Goal: Contribute content: Add original content to the website for others to see

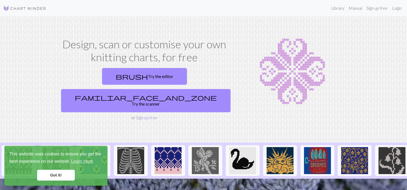
click at [143, 115] on link "Sign up free" at bounding box center [146, 117] width 21 height 5
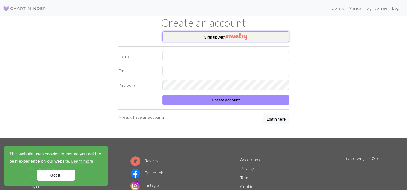
click at [221, 37] on button "Sign up with" at bounding box center [226, 36] width 127 height 11
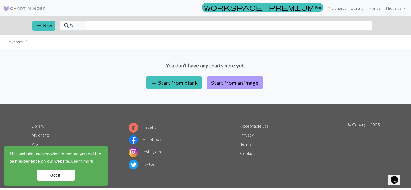
click at [230, 80] on button "Start from an image" at bounding box center [235, 82] width 57 height 13
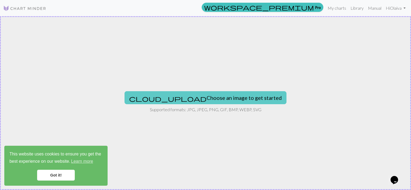
click at [217, 98] on button "cloud_upload Choose an image to get started" at bounding box center [206, 97] width 162 height 13
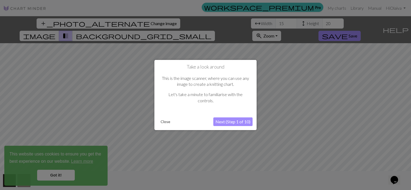
click at [166, 121] on button "Close" at bounding box center [166, 121] width 14 height 8
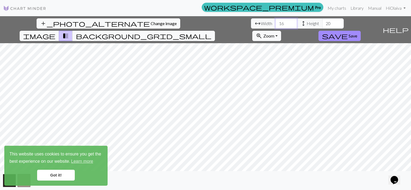
click at [276, 23] on input "16" at bounding box center [287, 23] width 22 height 10
click at [276, 23] on input "17" at bounding box center [287, 23] width 22 height 10
click at [276, 23] on input "18" at bounding box center [287, 23] width 22 height 10
click at [276, 23] on input "19" at bounding box center [287, 23] width 22 height 10
click at [276, 23] on input "20" at bounding box center [287, 23] width 22 height 10
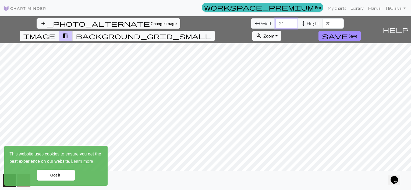
click at [276, 23] on input "21" at bounding box center [287, 23] width 22 height 10
click at [276, 23] on input "22" at bounding box center [287, 23] width 22 height 10
click at [276, 23] on input "23" at bounding box center [287, 23] width 22 height 10
click at [276, 23] on input "24" at bounding box center [287, 23] width 22 height 10
click at [276, 23] on input "25" at bounding box center [287, 23] width 22 height 10
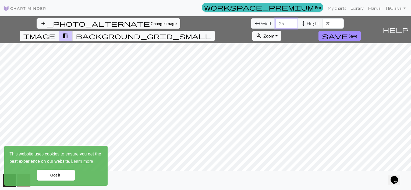
click at [276, 23] on input "26" at bounding box center [287, 23] width 22 height 10
click at [276, 23] on input "27" at bounding box center [287, 23] width 22 height 10
click at [276, 23] on input "28" at bounding box center [287, 23] width 22 height 10
click at [276, 23] on input "29" at bounding box center [287, 23] width 22 height 10
click at [276, 23] on input "30" at bounding box center [287, 23] width 22 height 10
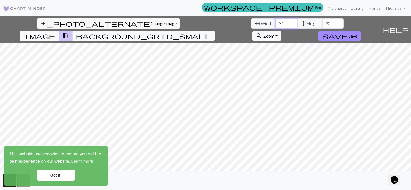
click at [276, 23] on input "31" at bounding box center [287, 23] width 22 height 10
click at [276, 23] on input "32" at bounding box center [287, 23] width 22 height 10
click at [276, 23] on input "33" at bounding box center [287, 23] width 22 height 10
click at [276, 23] on input "34" at bounding box center [287, 23] width 22 height 10
click at [276, 23] on input "35" at bounding box center [287, 23] width 22 height 10
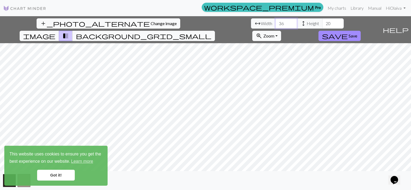
click at [276, 23] on input "36" at bounding box center [287, 23] width 22 height 10
click at [276, 23] on input "37" at bounding box center [287, 23] width 22 height 10
click at [276, 23] on input "38" at bounding box center [287, 23] width 22 height 10
click at [276, 23] on input "39" at bounding box center [287, 23] width 22 height 10
click at [276, 23] on input "40" at bounding box center [287, 23] width 22 height 10
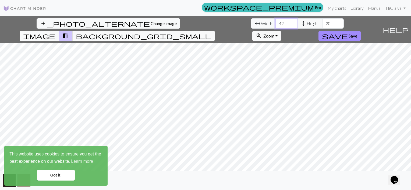
click at [276, 23] on input "42" at bounding box center [287, 23] width 22 height 10
click at [276, 23] on input "43" at bounding box center [287, 23] width 22 height 10
click at [276, 23] on input "44" at bounding box center [287, 23] width 22 height 10
click at [276, 23] on input "45" at bounding box center [287, 23] width 22 height 10
click at [276, 23] on input "46" at bounding box center [287, 23] width 22 height 10
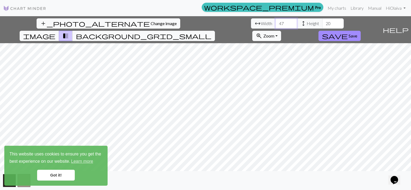
click at [276, 23] on input "47" at bounding box center [287, 23] width 22 height 10
click at [276, 23] on input "48" at bounding box center [287, 23] width 22 height 10
click at [276, 23] on input "49" at bounding box center [287, 23] width 22 height 10
click at [276, 23] on input "50" at bounding box center [287, 23] width 22 height 10
click at [276, 23] on input "51" at bounding box center [287, 23] width 22 height 10
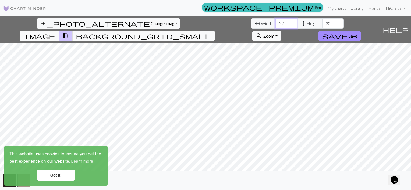
click at [276, 23] on input "52" at bounding box center [287, 23] width 22 height 10
click at [276, 23] on input "53" at bounding box center [287, 23] width 22 height 10
click at [276, 23] on input "54" at bounding box center [287, 23] width 22 height 10
click at [276, 23] on input "55" at bounding box center [287, 23] width 22 height 10
click at [276, 23] on input "56" at bounding box center [287, 23] width 22 height 10
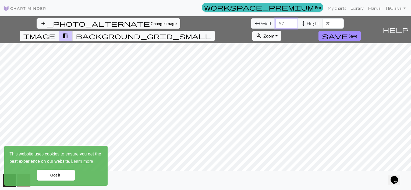
click at [276, 23] on input "57" at bounding box center [287, 23] width 22 height 10
click at [276, 23] on input "58" at bounding box center [287, 23] width 22 height 10
click at [276, 23] on input "59" at bounding box center [287, 23] width 22 height 10
click at [276, 23] on input "60" at bounding box center [287, 23] width 22 height 10
click at [276, 23] on input "61" at bounding box center [287, 23] width 22 height 10
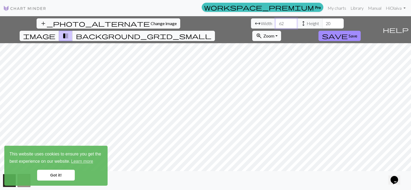
click at [276, 23] on input "62" at bounding box center [287, 23] width 22 height 10
click at [276, 23] on input "63" at bounding box center [287, 23] width 22 height 10
click at [276, 23] on input "64" at bounding box center [287, 23] width 22 height 10
click at [276, 23] on input "65" at bounding box center [287, 23] width 22 height 10
click at [276, 23] on input "66" at bounding box center [287, 23] width 22 height 10
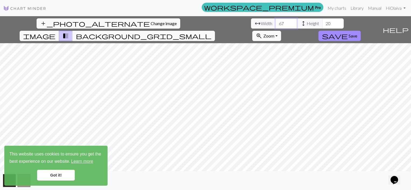
click at [276, 23] on input "67" at bounding box center [287, 23] width 22 height 10
click at [276, 23] on input "68" at bounding box center [287, 23] width 22 height 10
click at [276, 23] on input "69" at bounding box center [287, 23] width 22 height 10
click at [276, 23] on input "70" at bounding box center [287, 23] width 22 height 10
click at [276, 23] on input "71" at bounding box center [287, 23] width 22 height 10
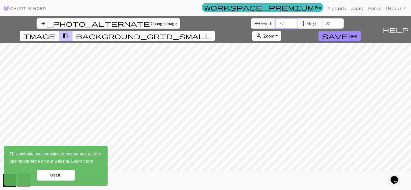
click at [276, 23] on input "72" at bounding box center [287, 23] width 22 height 10
click at [276, 23] on input "73" at bounding box center [287, 23] width 22 height 10
click at [276, 23] on input "74" at bounding box center [287, 23] width 22 height 10
click at [276, 23] on input "75" at bounding box center [287, 23] width 22 height 10
click at [276, 23] on input "76" at bounding box center [287, 23] width 22 height 10
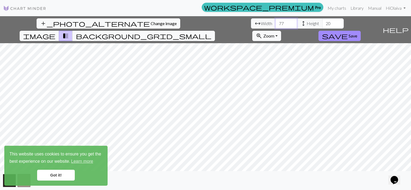
click at [276, 23] on input "77" at bounding box center [287, 23] width 22 height 10
click at [276, 23] on input "78" at bounding box center [287, 23] width 22 height 10
click at [276, 23] on input "79" at bounding box center [287, 23] width 22 height 10
type input "80"
click at [276, 23] on input "80" at bounding box center [287, 23] width 22 height 10
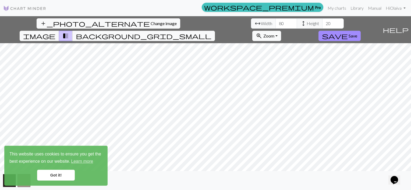
click at [301, 23] on span "height" at bounding box center [304, 24] width 6 height 8
click at [323, 22] on input "21" at bounding box center [334, 23] width 22 height 10
click at [323, 22] on input "22" at bounding box center [334, 23] width 22 height 10
click at [323, 22] on input "23" at bounding box center [334, 23] width 22 height 10
click at [323, 22] on input "24" at bounding box center [334, 23] width 22 height 10
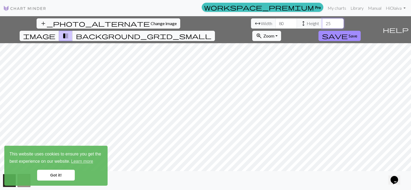
click at [323, 22] on input "25" at bounding box center [334, 23] width 22 height 10
click at [323, 22] on input "26" at bounding box center [334, 23] width 22 height 10
click at [323, 22] on input "27" at bounding box center [334, 23] width 22 height 10
click at [323, 22] on input "28" at bounding box center [334, 23] width 22 height 10
click at [323, 22] on input "29" at bounding box center [334, 23] width 22 height 10
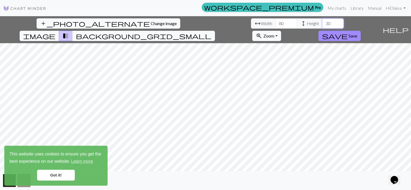
click at [323, 22] on input "30" at bounding box center [334, 23] width 22 height 10
click at [323, 22] on input "31" at bounding box center [334, 23] width 22 height 10
click at [323, 22] on input "32" at bounding box center [334, 23] width 22 height 10
click at [323, 22] on input "33" at bounding box center [334, 23] width 22 height 10
click at [323, 22] on input "34" at bounding box center [334, 23] width 22 height 10
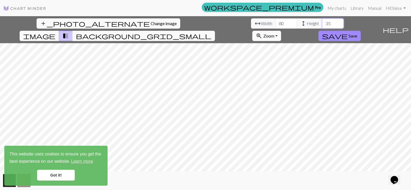
click at [323, 22] on input "35" at bounding box center [334, 23] width 22 height 10
click at [323, 22] on input "36" at bounding box center [334, 23] width 22 height 10
click at [323, 22] on input "37" at bounding box center [334, 23] width 22 height 10
click at [323, 22] on input "38" at bounding box center [334, 23] width 22 height 10
click at [323, 22] on input "39" at bounding box center [334, 23] width 22 height 10
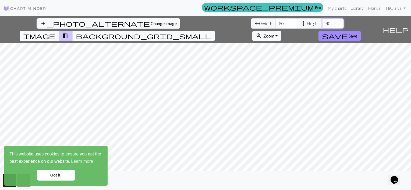
click at [323, 22] on input "40" at bounding box center [334, 23] width 22 height 10
click at [323, 22] on input "41" at bounding box center [334, 23] width 22 height 10
click at [323, 22] on input "42" at bounding box center [334, 23] width 22 height 10
click at [323, 22] on input "43" at bounding box center [334, 23] width 22 height 10
click at [323, 22] on input "44" at bounding box center [334, 23] width 22 height 10
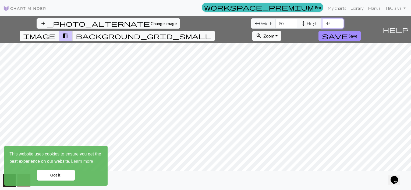
click at [323, 22] on input "45" at bounding box center [334, 23] width 22 height 10
click at [323, 22] on input "46" at bounding box center [334, 23] width 22 height 10
click at [323, 22] on input "47" at bounding box center [334, 23] width 22 height 10
click at [323, 22] on input "48" at bounding box center [334, 23] width 22 height 10
click at [323, 22] on input "49" at bounding box center [334, 23] width 22 height 10
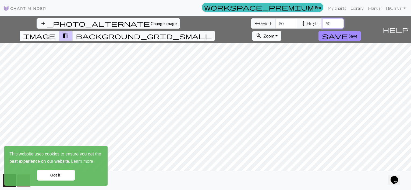
click at [323, 22] on input "50" at bounding box center [334, 23] width 22 height 10
click at [323, 22] on input "51" at bounding box center [334, 23] width 22 height 10
click at [323, 22] on input "52" at bounding box center [334, 23] width 22 height 10
click at [323, 22] on input "53" at bounding box center [334, 23] width 22 height 10
click at [323, 22] on input "54" at bounding box center [334, 23] width 22 height 10
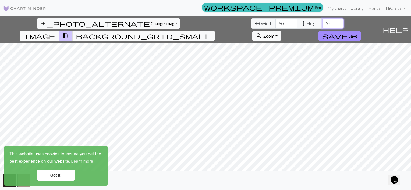
click at [323, 22] on input "55" at bounding box center [334, 23] width 22 height 10
click at [323, 22] on input "56" at bounding box center [334, 23] width 22 height 10
click at [323, 22] on input "57" at bounding box center [334, 23] width 22 height 10
click at [323, 22] on input "58" at bounding box center [334, 23] width 22 height 10
click at [323, 22] on input "59" at bounding box center [334, 23] width 22 height 10
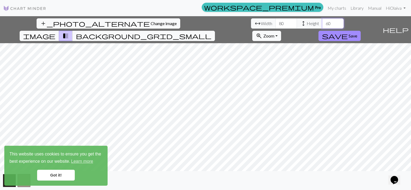
click at [323, 22] on input "60" at bounding box center [334, 23] width 22 height 10
click at [323, 22] on input "61" at bounding box center [334, 23] width 22 height 10
click at [323, 22] on input "62" at bounding box center [334, 23] width 22 height 10
click at [323, 22] on input "63" at bounding box center [334, 23] width 22 height 10
click at [323, 22] on input "64" at bounding box center [334, 23] width 22 height 10
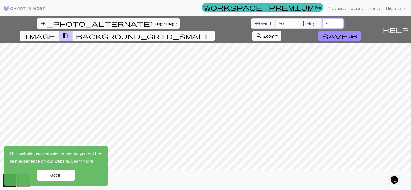
click at [323, 22] on input "65" at bounding box center [334, 23] width 22 height 10
click at [323, 22] on input "66" at bounding box center [334, 23] width 22 height 10
click at [323, 22] on input "67" at bounding box center [334, 23] width 22 height 10
click at [323, 22] on input "68" at bounding box center [334, 23] width 22 height 10
click at [323, 22] on input "69" at bounding box center [334, 23] width 22 height 10
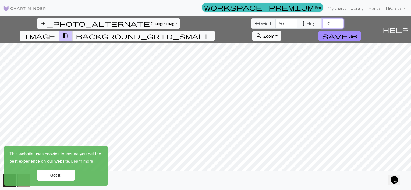
click at [323, 22] on input "70" at bounding box center [334, 23] width 22 height 10
click at [323, 22] on input "71" at bounding box center [334, 23] width 22 height 10
click at [323, 22] on input "72" at bounding box center [334, 23] width 22 height 10
click at [323, 22] on input "73" at bounding box center [334, 23] width 22 height 10
click at [323, 22] on input "74" at bounding box center [334, 23] width 22 height 10
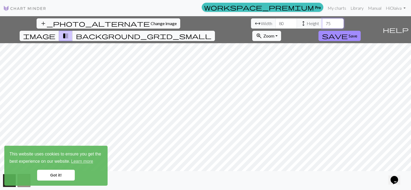
click at [323, 22] on input "75" at bounding box center [334, 23] width 22 height 10
click at [323, 22] on input "76" at bounding box center [334, 23] width 22 height 10
click at [323, 22] on input "77" at bounding box center [334, 23] width 22 height 10
click at [323, 22] on input "78" at bounding box center [334, 23] width 22 height 10
click at [323, 22] on input "79" at bounding box center [334, 23] width 22 height 10
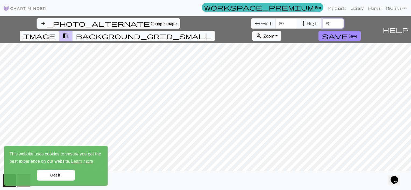
click at [323, 22] on input "80" at bounding box center [334, 23] width 22 height 10
click at [323, 22] on input "81" at bounding box center [334, 23] width 22 height 10
click at [323, 22] on input "82" at bounding box center [334, 23] width 22 height 10
click at [323, 22] on input "83" at bounding box center [334, 23] width 22 height 10
click at [323, 22] on input "84" at bounding box center [334, 23] width 22 height 10
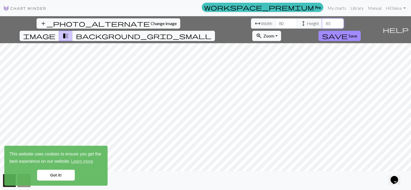
click at [323, 22] on input "85" at bounding box center [334, 23] width 22 height 10
click at [323, 22] on input "86" at bounding box center [334, 23] width 22 height 10
click at [323, 22] on input "87" at bounding box center [334, 23] width 22 height 10
click at [323, 22] on input "88" at bounding box center [334, 23] width 22 height 10
click at [323, 22] on input "89" at bounding box center [334, 23] width 22 height 10
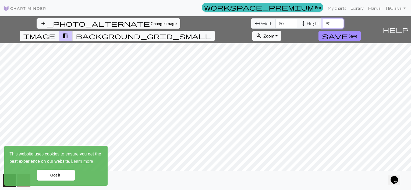
click at [323, 22] on input "90" at bounding box center [334, 23] width 22 height 10
click at [323, 22] on input "91" at bounding box center [334, 23] width 22 height 10
click at [323, 22] on input "92" at bounding box center [334, 23] width 22 height 10
click at [323, 22] on input "93" at bounding box center [334, 23] width 22 height 10
click at [323, 22] on input "94" at bounding box center [334, 23] width 22 height 10
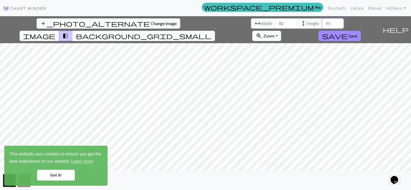
click at [323, 22] on input "95" at bounding box center [334, 23] width 22 height 10
click at [323, 22] on input "96" at bounding box center [334, 23] width 22 height 10
click at [323, 22] on input "97" at bounding box center [334, 23] width 22 height 10
click at [323, 22] on input "98" at bounding box center [334, 23] width 22 height 10
click at [323, 22] on input "99" at bounding box center [334, 23] width 22 height 10
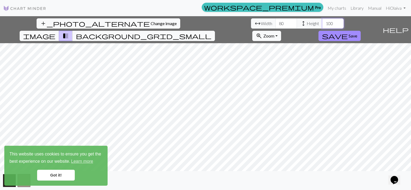
click at [323, 22] on input "100" at bounding box center [334, 23] width 22 height 10
click at [323, 22] on input "101" at bounding box center [334, 23] width 22 height 10
click at [323, 22] on input "102" at bounding box center [334, 23] width 22 height 10
click at [323, 22] on input "103" at bounding box center [334, 23] width 22 height 10
click at [323, 22] on input "104" at bounding box center [334, 23] width 22 height 10
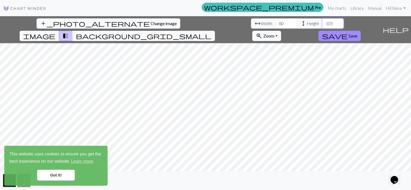
click at [323, 22] on input "105" at bounding box center [334, 23] width 22 height 10
click at [323, 22] on input "106" at bounding box center [334, 23] width 22 height 10
click at [323, 22] on input "107" at bounding box center [334, 23] width 22 height 10
click at [323, 22] on input "108" at bounding box center [334, 23] width 22 height 10
click at [323, 22] on input "109" at bounding box center [334, 23] width 22 height 10
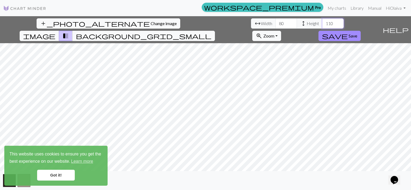
click at [323, 22] on input "110" at bounding box center [334, 23] width 22 height 10
click at [323, 22] on input "111" at bounding box center [334, 23] width 22 height 10
click at [323, 22] on input "112" at bounding box center [334, 23] width 22 height 10
click at [323, 22] on input "113" at bounding box center [334, 23] width 22 height 10
click at [323, 22] on input "114" at bounding box center [334, 23] width 22 height 10
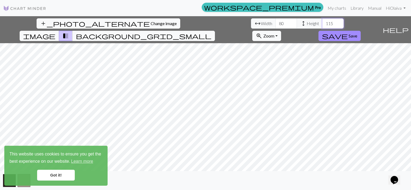
click at [323, 22] on input "115" at bounding box center [334, 23] width 22 height 10
click at [323, 22] on input "116" at bounding box center [334, 23] width 22 height 10
click at [323, 22] on input "117" at bounding box center [334, 23] width 22 height 10
click at [323, 22] on input "118" at bounding box center [334, 23] width 22 height 10
click at [323, 22] on input "119" at bounding box center [334, 23] width 22 height 10
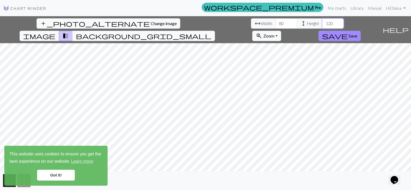
type input "120"
click at [323, 22] on input "120" at bounding box center [334, 23] width 22 height 10
click at [276, 22] on input "81" at bounding box center [287, 23] width 22 height 10
click at [276, 22] on input "82" at bounding box center [287, 23] width 22 height 10
click at [276, 22] on input "83" at bounding box center [287, 23] width 22 height 10
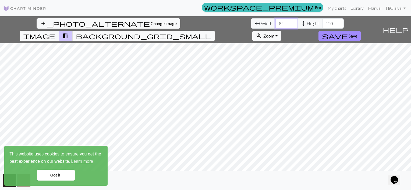
click at [276, 22] on input "84" at bounding box center [287, 23] width 22 height 10
click at [276, 22] on input "85" at bounding box center [287, 23] width 22 height 10
click at [276, 22] on input "86" at bounding box center [287, 23] width 22 height 10
click at [276, 22] on input "87" at bounding box center [287, 23] width 22 height 10
click at [276, 22] on input "88" at bounding box center [287, 23] width 22 height 10
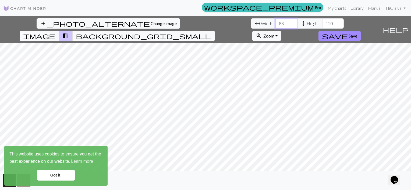
click at [276, 22] on input "89" at bounding box center [287, 23] width 22 height 10
click at [276, 22] on input "90" at bounding box center [287, 23] width 22 height 10
click at [276, 22] on input "91" at bounding box center [287, 23] width 22 height 10
click at [276, 22] on input "92" at bounding box center [287, 23] width 22 height 10
click at [276, 22] on input "93" at bounding box center [287, 23] width 22 height 10
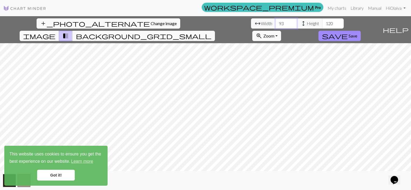
click at [276, 22] on input "94" at bounding box center [287, 23] width 22 height 10
click at [276, 22] on input "95" at bounding box center [287, 23] width 22 height 10
click at [276, 22] on input "96" at bounding box center [287, 23] width 22 height 10
click at [276, 22] on input "97" at bounding box center [287, 23] width 22 height 10
click at [276, 22] on input "98" at bounding box center [287, 23] width 22 height 10
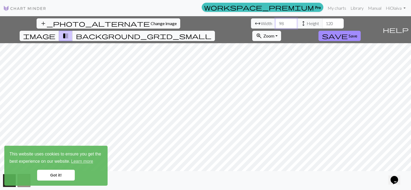
click at [276, 22] on input "99" at bounding box center [287, 23] width 22 height 10
click at [276, 22] on input "100" at bounding box center [287, 23] width 22 height 10
click at [276, 22] on input "101" at bounding box center [287, 23] width 22 height 10
click at [276, 22] on input "102" at bounding box center [287, 23] width 22 height 10
click at [276, 22] on input "103" at bounding box center [287, 23] width 22 height 10
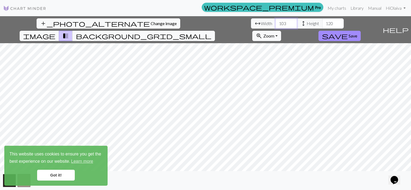
click at [276, 22] on input "104" at bounding box center [287, 23] width 22 height 10
click at [276, 22] on input "105" at bounding box center [287, 23] width 22 height 10
click at [276, 22] on input "106" at bounding box center [287, 23] width 22 height 10
click at [276, 22] on input "107" at bounding box center [287, 23] width 22 height 10
click at [276, 22] on input "108" at bounding box center [287, 23] width 22 height 10
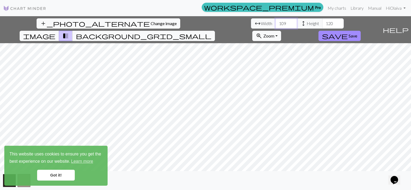
click at [276, 22] on input "109" at bounding box center [287, 23] width 22 height 10
click at [276, 22] on input "110" at bounding box center [287, 23] width 22 height 10
click at [276, 22] on input "111" at bounding box center [287, 23] width 22 height 10
click at [276, 22] on input "112" at bounding box center [287, 23] width 22 height 10
click at [276, 22] on input "113" at bounding box center [287, 23] width 22 height 10
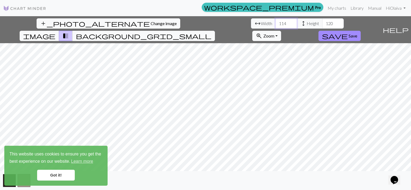
click at [276, 22] on input "114" at bounding box center [287, 23] width 22 height 10
click at [276, 22] on input "115" at bounding box center [287, 23] width 22 height 10
click at [276, 22] on input "116" at bounding box center [287, 23] width 22 height 10
click at [276, 22] on input "117" at bounding box center [287, 23] width 22 height 10
click at [276, 22] on input "118" at bounding box center [287, 23] width 22 height 10
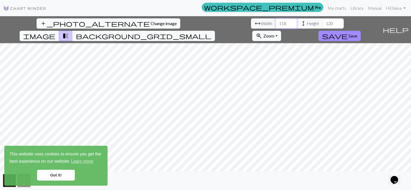
click at [276, 22] on input "119" at bounding box center [287, 23] width 22 height 10
type input "120"
click at [276, 22] on input "120" at bounding box center [287, 23] width 22 height 10
click at [323, 22] on input "121" at bounding box center [334, 23] width 22 height 10
click at [323, 22] on input "122" at bounding box center [334, 23] width 22 height 10
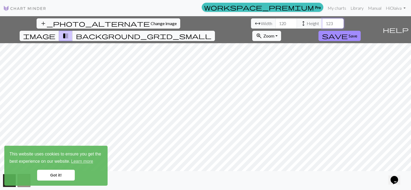
click at [323, 22] on input "123" at bounding box center [334, 23] width 22 height 10
click at [323, 22] on input "124" at bounding box center [334, 23] width 22 height 10
click at [323, 22] on input "125" at bounding box center [334, 23] width 22 height 10
click at [323, 22] on input "126" at bounding box center [334, 23] width 22 height 10
click at [323, 22] on input "127" at bounding box center [334, 23] width 22 height 10
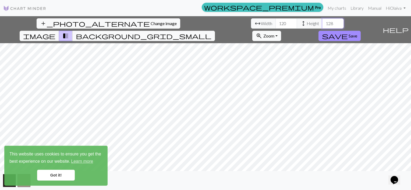
click at [323, 22] on input "128" at bounding box center [334, 23] width 22 height 10
click at [323, 22] on input "129" at bounding box center [334, 23] width 22 height 10
click at [323, 22] on input "130" at bounding box center [334, 23] width 22 height 10
click at [323, 22] on input "131" at bounding box center [334, 23] width 22 height 10
click at [323, 22] on input "132" at bounding box center [334, 23] width 22 height 10
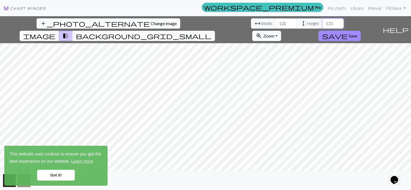
click at [323, 22] on input "133" at bounding box center [334, 23] width 22 height 10
click at [323, 22] on input "134" at bounding box center [334, 23] width 22 height 10
click at [323, 22] on input "135" at bounding box center [334, 23] width 22 height 10
click at [323, 22] on input "136" at bounding box center [334, 23] width 22 height 10
click at [323, 22] on input "137" at bounding box center [334, 23] width 22 height 10
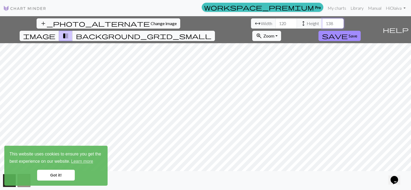
click at [323, 22] on input "138" at bounding box center [334, 23] width 22 height 10
click at [323, 22] on input "139" at bounding box center [334, 23] width 22 height 10
type input "140"
click at [323, 22] on input "140" at bounding box center [334, 23] width 22 height 10
click at [151, 23] on span "Change image" at bounding box center [164, 23] width 26 height 5
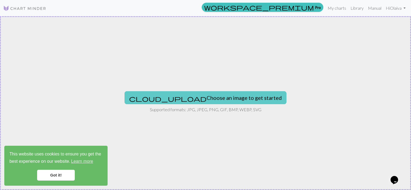
click at [207, 99] on button "cloud_upload Choose an image to get started" at bounding box center [206, 97] width 162 height 13
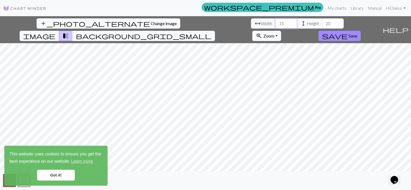
drag, startPoint x: 131, startPoint y: 22, endPoint x: 123, endPoint y: 24, distance: 8.3
click at [276, 24] on input "15" at bounding box center [287, 23] width 22 height 10
type input "100"
drag, startPoint x: 179, startPoint y: 23, endPoint x: 164, endPoint y: 24, distance: 14.8
click at [323, 24] on input "14" at bounding box center [334, 23] width 22 height 10
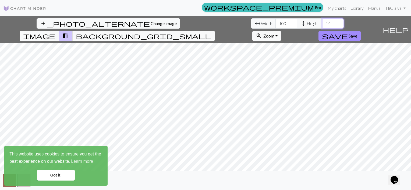
drag, startPoint x: 173, startPoint y: 23, endPoint x: 158, endPoint y: 24, distance: 15.9
click at [251, 24] on div "arrow_range Width 100 height Height 14" at bounding box center [297, 23] width 93 height 10
type input "100"
click at [276, 22] on input "101" at bounding box center [287, 23] width 22 height 10
click at [276, 22] on input "102" at bounding box center [287, 23] width 22 height 10
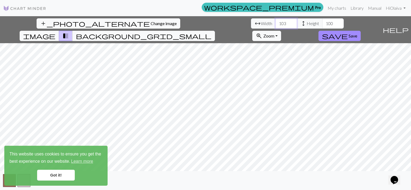
click at [276, 22] on input "103" at bounding box center [287, 23] width 22 height 10
click at [276, 22] on input "104" at bounding box center [287, 23] width 22 height 10
click at [276, 22] on input "105" at bounding box center [287, 23] width 22 height 10
click at [276, 22] on input "106" at bounding box center [287, 23] width 22 height 10
click at [276, 22] on input "107" at bounding box center [287, 23] width 22 height 10
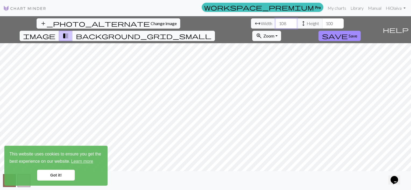
click at [276, 22] on input "108" at bounding box center [287, 23] width 22 height 10
click at [276, 22] on input "109" at bounding box center [287, 23] width 22 height 10
click at [276, 22] on input "110" at bounding box center [287, 23] width 22 height 10
click at [276, 22] on input "111" at bounding box center [287, 23] width 22 height 10
click at [276, 22] on input "112" at bounding box center [287, 23] width 22 height 10
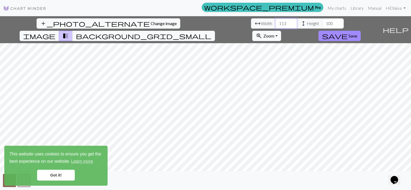
click at [276, 22] on input "113" at bounding box center [287, 23] width 22 height 10
click at [276, 22] on input "114" at bounding box center [287, 23] width 22 height 10
click at [276, 22] on input "115" at bounding box center [287, 23] width 22 height 10
click at [276, 22] on input "116" at bounding box center [287, 23] width 22 height 10
click at [276, 22] on input "117" at bounding box center [287, 23] width 22 height 10
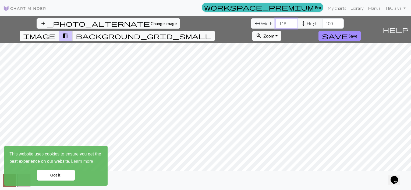
click at [276, 22] on input "118" at bounding box center [287, 23] width 22 height 10
click at [276, 22] on input "119" at bounding box center [287, 23] width 22 height 10
type input "120"
click at [276, 22] on input "120" at bounding box center [287, 23] width 22 height 10
click at [323, 22] on input "101" at bounding box center [334, 23] width 22 height 10
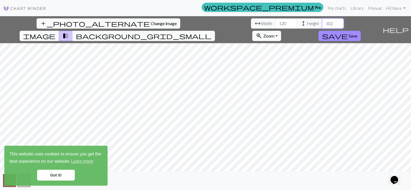
click at [323, 22] on input "102" at bounding box center [334, 23] width 22 height 10
click at [323, 22] on input "103" at bounding box center [334, 23] width 22 height 10
click at [323, 22] on input "104" at bounding box center [334, 23] width 22 height 10
click at [323, 22] on input "105" at bounding box center [334, 23] width 22 height 10
click at [323, 22] on input "106" at bounding box center [334, 23] width 22 height 10
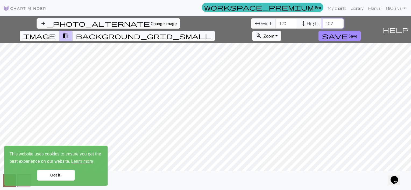
click at [323, 22] on input "107" at bounding box center [334, 23] width 22 height 10
click at [323, 22] on input "108" at bounding box center [334, 23] width 22 height 10
click at [323, 22] on input "109" at bounding box center [334, 23] width 22 height 10
click at [323, 22] on input "110" at bounding box center [334, 23] width 22 height 10
click at [323, 22] on input "111" at bounding box center [334, 23] width 22 height 10
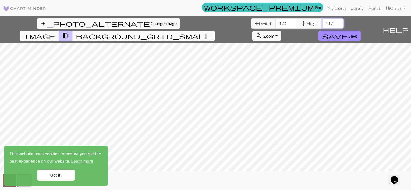
click at [323, 22] on input "112" at bounding box center [334, 23] width 22 height 10
click at [323, 22] on input "113" at bounding box center [334, 23] width 22 height 10
click at [323, 22] on input "114" at bounding box center [334, 23] width 22 height 10
click at [323, 22] on input "115" at bounding box center [334, 23] width 22 height 10
click at [323, 22] on input "116" at bounding box center [334, 23] width 22 height 10
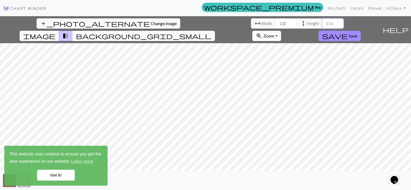
click at [323, 22] on input "117" at bounding box center [334, 23] width 22 height 10
click at [323, 22] on input "118" at bounding box center [334, 23] width 22 height 10
click at [323, 22] on input "119" at bounding box center [334, 23] width 22 height 10
click at [323, 22] on input "120" at bounding box center [334, 23] width 22 height 10
click at [323, 22] on input "121" at bounding box center [334, 23] width 22 height 10
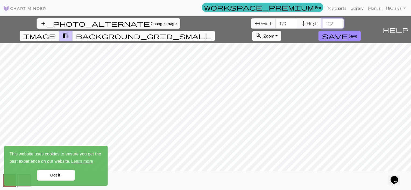
click at [323, 22] on input "122" at bounding box center [334, 23] width 22 height 10
click at [323, 22] on input "123" at bounding box center [334, 23] width 22 height 10
click at [323, 22] on input "124" at bounding box center [334, 23] width 22 height 10
click at [323, 22] on input "125" at bounding box center [334, 23] width 22 height 10
click at [323, 22] on input "126" at bounding box center [334, 23] width 22 height 10
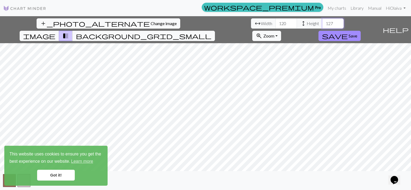
click at [323, 22] on input "127" at bounding box center [334, 23] width 22 height 10
click at [323, 22] on input "128" at bounding box center [334, 23] width 22 height 10
click at [323, 22] on input "129" at bounding box center [334, 23] width 22 height 10
click at [323, 22] on input "130" at bounding box center [334, 23] width 22 height 10
click at [323, 22] on input "131" at bounding box center [334, 23] width 22 height 10
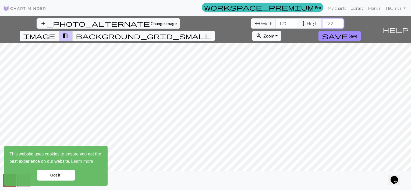
click at [323, 22] on input "132" at bounding box center [334, 23] width 22 height 10
click at [323, 22] on input "133" at bounding box center [334, 23] width 22 height 10
click at [323, 22] on input "134" at bounding box center [334, 23] width 22 height 10
click at [323, 22] on input "135" at bounding box center [334, 23] width 22 height 10
click at [323, 22] on input "136" at bounding box center [334, 23] width 22 height 10
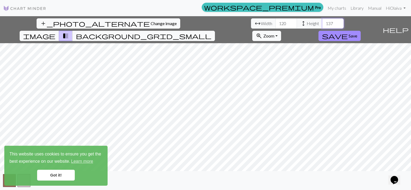
click at [323, 22] on input "137" at bounding box center [334, 23] width 22 height 10
click at [323, 22] on input "138" at bounding box center [334, 23] width 22 height 10
click at [323, 22] on input "139" at bounding box center [334, 23] width 22 height 10
type input "140"
click at [323, 22] on input "140" at bounding box center [334, 23] width 22 height 10
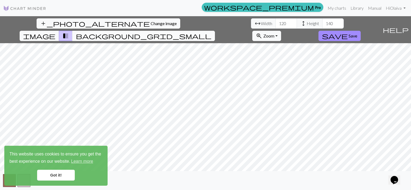
click at [212, 32] on span "background_grid_small" at bounding box center [144, 36] width 136 height 8
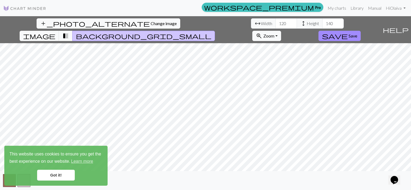
click at [69, 32] on span "transition_fade" at bounding box center [65, 36] width 6 height 8
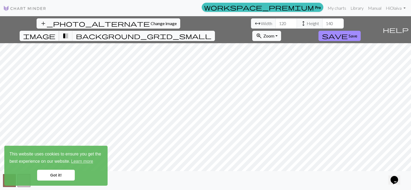
click at [55, 32] on span "image" at bounding box center [39, 36] width 32 height 8
click at [151, 23] on span "Change image" at bounding box center [164, 23] width 26 height 5
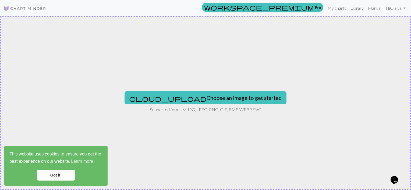
click at [210, 87] on div "cloud_upload Choose an image to get started Supported formats: JPG, JPEG, PNG, …" at bounding box center [205, 102] width 411 height 173
type input "C:\fakepath\ChatGPT Image [DATE], 08_53_37 AM.png"
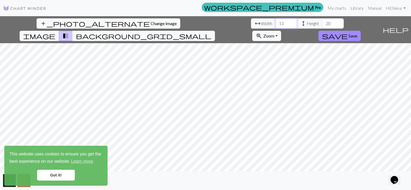
click at [276, 23] on input "13" at bounding box center [287, 23] width 22 height 10
type input "110"
drag, startPoint x: 175, startPoint y: 26, endPoint x: 159, endPoint y: 25, distance: 16.2
click at [251, 25] on div "arrow_range Width 110 height Height 20" at bounding box center [297, 23] width 93 height 10
type input "130"
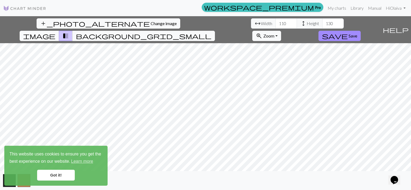
click at [59, 31] on button "image" at bounding box center [40, 36] width 40 height 10
click at [253, 172] on div "add_photo_alternate Change image arrow_range Width 110 height Height 130 image …" at bounding box center [205, 102] width 411 height 173
click at [157, 30] on div "add_photo_alternate Change image arrow_range Width 110 height Height 130 image …" at bounding box center [205, 102] width 411 height 173
click at [212, 32] on span "background_grid_small" at bounding box center [144, 36] width 136 height 8
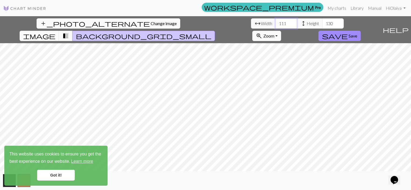
click at [276, 22] on input "111" at bounding box center [287, 23] width 22 height 10
click at [276, 22] on input "112" at bounding box center [287, 23] width 22 height 10
click at [276, 22] on input "113" at bounding box center [287, 23] width 22 height 10
click at [276, 22] on input "114" at bounding box center [287, 23] width 22 height 10
click at [276, 22] on input "115" at bounding box center [287, 23] width 22 height 10
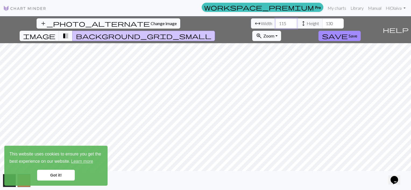
click at [276, 22] on input "116" at bounding box center [287, 23] width 22 height 10
click at [276, 22] on input "117" at bounding box center [287, 23] width 22 height 10
click at [276, 25] on input "116" at bounding box center [287, 23] width 22 height 10
click at [276, 25] on input "115" at bounding box center [287, 23] width 22 height 10
click at [276, 25] on input "114" at bounding box center [287, 23] width 22 height 10
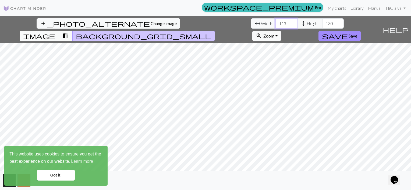
click at [276, 25] on input "113" at bounding box center [287, 23] width 22 height 10
click at [276, 25] on input "112" at bounding box center [287, 23] width 22 height 10
click at [276, 25] on input "111" at bounding box center [287, 23] width 22 height 10
type input "110"
click at [276, 25] on input "110" at bounding box center [287, 23] width 22 height 10
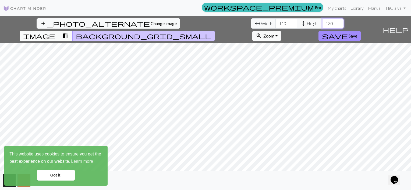
click at [323, 21] on input "131" at bounding box center [334, 23] width 22 height 10
click at [323, 21] on input "132" at bounding box center [334, 23] width 22 height 10
click at [323, 21] on input "133" at bounding box center [334, 23] width 22 height 10
click at [323, 21] on input "134" at bounding box center [334, 23] width 22 height 10
click at [323, 21] on input "135" at bounding box center [334, 23] width 22 height 10
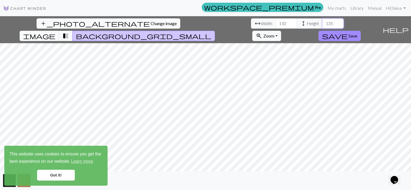
click at [323, 21] on input "136" at bounding box center [334, 23] width 22 height 10
click at [323, 21] on input "137" at bounding box center [334, 23] width 22 height 10
click at [323, 21] on input "138" at bounding box center [334, 23] width 22 height 10
click at [323, 21] on input "139" at bounding box center [334, 23] width 22 height 10
click at [323, 21] on input "140" at bounding box center [334, 23] width 22 height 10
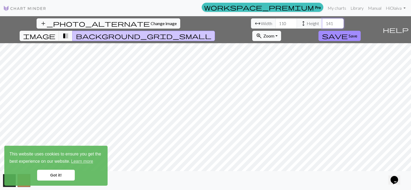
click at [323, 21] on input "141" at bounding box center [334, 23] width 22 height 10
click at [323, 21] on input "142" at bounding box center [334, 23] width 22 height 10
click at [323, 21] on input "143" at bounding box center [334, 23] width 22 height 10
click at [323, 21] on input "144" at bounding box center [334, 23] width 22 height 10
click at [323, 21] on input "145" at bounding box center [334, 23] width 22 height 10
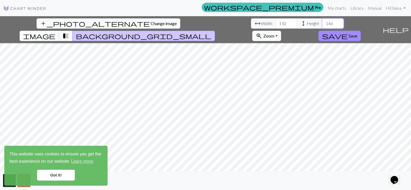
click at [323, 21] on input "146" at bounding box center [334, 23] width 22 height 10
click at [323, 21] on input "147" at bounding box center [334, 23] width 22 height 10
click at [323, 21] on input "148" at bounding box center [334, 23] width 22 height 10
click at [323, 21] on input "149" at bounding box center [334, 23] width 22 height 10
click at [323, 21] on input "150" at bounding box center [334, 23] width 22 height 10
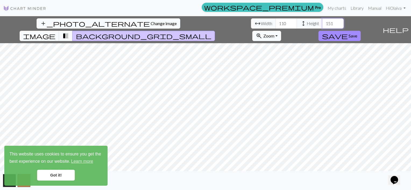
type input "151"
click at [323, 21] on input "151" at bounding box center [334, 23] width 22 height 10
click at [276, 22] on input "111" at bounding box center [287, 23] width 22 height 10
click at [276, 22] on input "112" at bounding box center [287, 23] width 22 height 10
click at [276, 22] on input "113" at bounding box center [287, 23] width 22 height 10
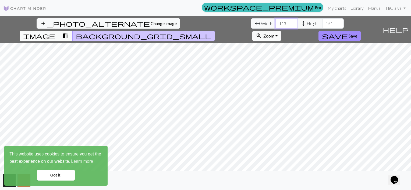
click at [276, 22] on input "114" at bounding box center [287, 23] width 22 height 10
click at [276, 22] on input "115" at bounding box center [287, 23] width 22 height 10
click at [276, 22] on input "116" at bounding box center [287, 23] width 22 height 10
click at [276, 22] on input "117" at bounding box center [287, 23] width 22 height 10
click at [276, 22] on input "118" at bounding box center [287, 23] width 22 height 10
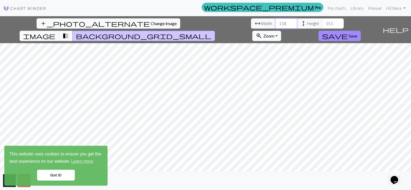
click at [276, 22] on input "119" at bounding box center [287, 23] width 22 height 10
click at [276, 22] on input "120" at bounding box center [287, 23] width 22 height 10
click at [276, 22] on input "121" at bounding box center [287, 23] width 22 height 10
click at [276, 22] on input "122" at bounding box center [287, 23] width 22 height 10
click at [276, 22] on input "123" at bounding box center [287, 23] width 22 height 10
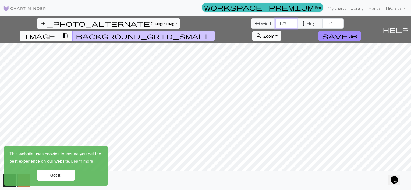
click at [276, 22] on input "124" at bounding box center [287, 23] width 22 height 10
click at [276, 22] on input "125" at bounding box center [287, 23] width 22 height 10
click at [276, 22] on input "126" at bounding box center [287, 23] width 22 height 10
click at [276, 22] on input "127" at bounding box center [287, 23] width 22 height 10
click at [276, 22] on input "128" at bounding box center [287, 23] width 22 height 10
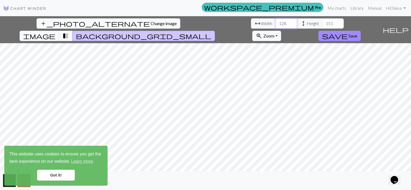
click at [276, 22] on input "129" at bounding box center [287, 23] width 22 height 10
click at [276, 22] on input "130" at bounding box center [287, 23] width 22 height 10
click at [276, 22] on input "131" at bounding box center [287, 23] width 22 height 10
type input "130"
click at [276, 26] on input "130" at bounding box center [287, 23] width 22 height 10
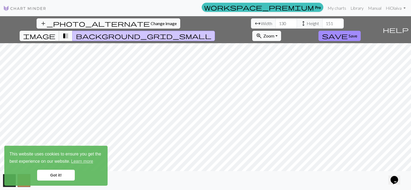
click at [55, 32] on span "image" at bounding box center [39, 36] width 32 height 8
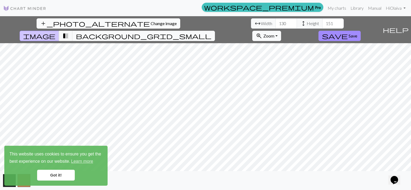
click at [151, 23] on span "Change image" at bounding box center [164, 23] width 26 height 5
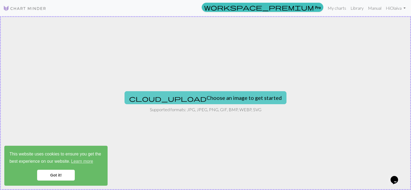
click at [207, 97] on button "cloud_upload Choose an image to get started" at bounding box center [206, 97] width 162 height 13
click at [215, 99] on button "cloud_upload Choose an image to get started" at bounding box center [206, 97] width 162 height 13
type input "C:\fakepath\ciurlionissmall.avif"
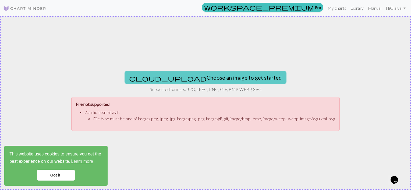
click at [194, 74] on button "cloud_upload Choose an image to get started" at bounding box center [206, 77] width 162 height 13
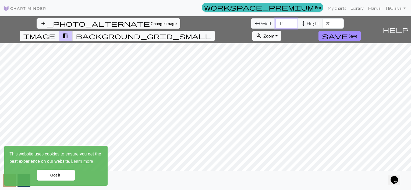
drag, startPoint x: 120, startPoint y: 24, endPoint x: 96, endPoint y: 23, distance: 24.5
click at [251, 23] on div "arrow_range Width 14 height Height 20" at bounding box center [297, 23] width 93 height 10
type input "120"
drag, startPoint x: 179, startPoint y: 25, endPoint x: 165, endPoint y: 23, distance: 13.6
click at [323, 23] on input "17" at bounding box center [334, 23] width 22 height 10
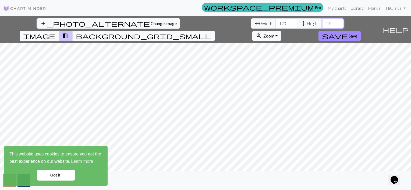
drag, startPoint x: 175, startPoint y: 22, endPoint x: 169, endPoint y: 23, distance: 5.8
click at [323, 23] on input "17" at bounding box center [334, 23] width 22 height 10
click at [55, 32] on span "image" at bounding box center [39, 36] width 32 height 8
click at [257, 171] on div "add_photo_alternate Change image arrow_range Width 120 height Height 120 image …" at bounding box center [205, 102] width 411 height 173
drag, startPoint x: 177, startPoint y: 25, endPoint x: 168, endPoint y: 24, distance: 9.2
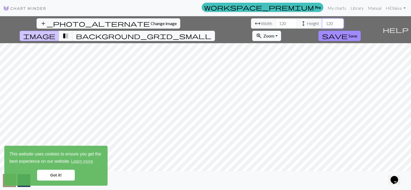
click at [251, 23] on div "arrow_range Width 120 height Height 120" at bounding box center [297, 23] width 93 height 10
click at [212, 32] on span "background_grid_small" at bounding box center [144, 36] width 136 height 8
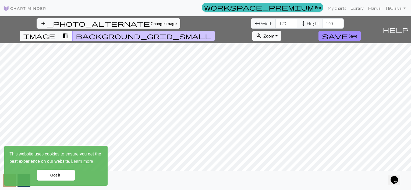
click at [69, 32] on span "transition_fade" at bounding box center [65, 36] width 6 height 8
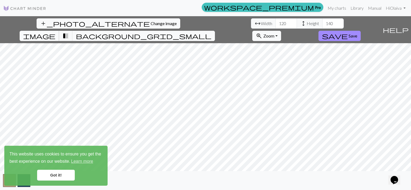
click at [59, 31] on button "image" at bounding box center [40, 36] width 40 height 10
click at [275, 33] on span "Zoom" at bounding box center [269, 35] width 11 height 5
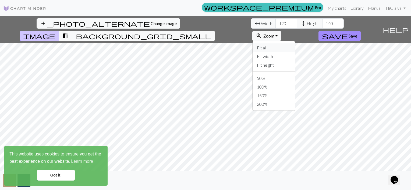
click at [295, 43] on button "Fit all" at bounding box center [274, 47] width 43 height 9
click at [281, 31] on button "zoom_in Zoom Zoom" at bounding box center [267, 36] width 29 height 10
click at [295, 91] on button "150%" at bounding box center [274, 95] width 43 height 9
drag, startPoint x: 176, startPoint y: 25, endPoint x: 158, endPoint y: 26, distance: 18.6
click at [251, 26] on div "arrow_range Width 120 height Height 140" at bounding box center [297, 23] width 93 height 10
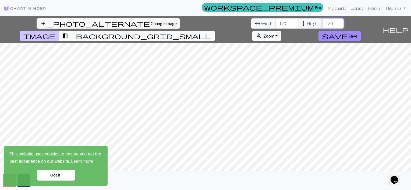
drag, startPoint x: 177, startPoint y: 23, endPoint x: 158, endPoint y: 23, distance: 18.9
click at [251, 23] on div "arrow_range Width 120 height Height 130" at bounding box center [297, 23] width 93 height 10
drag, startPoint x: 177, startPoint y: 23, endPoint x: 153, endPoint y: 23, distance: 23.7
click at [251, 23] on div "arrow_range Width 120 height Height 120" at bounding box center [297, 23] width 93 height 10
type input "140"
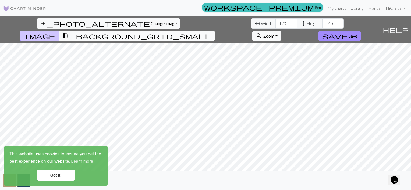
click at [212, 32] on span "background_grid_small" at bounding box center [144, 36] width 136 height 8
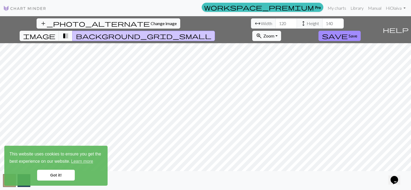
click at [69, 32] on span "transition_fade" at bounding box center [65, 36] width 6 height 8
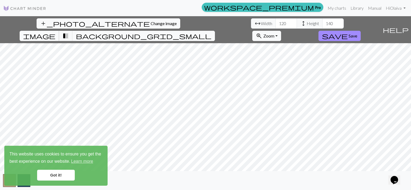
click at [55, 32] on span "image" at bounding box center [39, 36] width 32 height 8
click at [69, 175] on link "Got it!" at bounding box center [56, 174] width 38 height 11
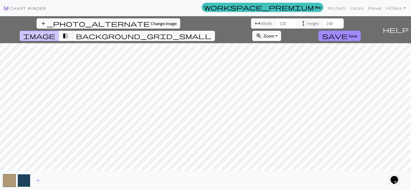
click at [28, 181] on button "button" at bounding box center [24, 180] width 13 height 13
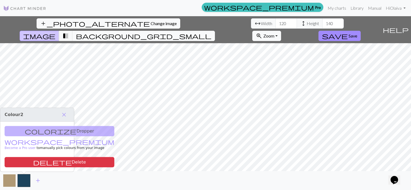
click at [10, 180] on button "button" at bounding box center [9, 180] width 13 height 13
click at [65, 114] on span "close" at bounding box center [64, 115] width 6 height 8
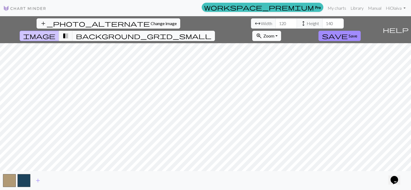
click at [281, 31] on button "zoom_in Zoom Zoom" at bounding box center [267, 36] width 29 height 10
click at [295, 82] on button "100%" at bounding box center [274, 86] width 43 height 9
click at [276, 26] on input "119" at bounding box center [287, 23] width 22 height 10
click at [276, 26] on input "118" at bounding box center [287, 23] width 22 height 10
click at [276, 26] on input "117" at bounding box center [287, 23] width 22 height 10
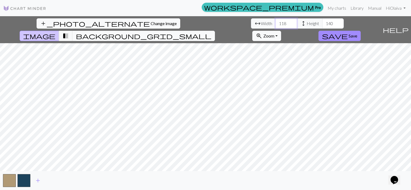
click at [276, 21] on input "118" at bounding box center [287, 23] width 22 height 10
click at [276, 21] on input "119" at bounding box center [287, 23] width 22 height 10
click at [276, 21] on input "120" at bounding box center [287, 23] width 22 height 10
click at [276, 21] on input "121" at bounding box center [287, 23] width 22 height 10
type input "120"
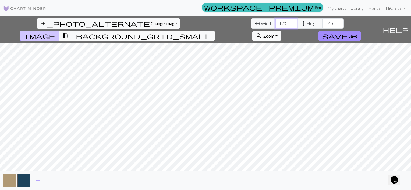
click at [276, 25] on input "120" at bounding box center [287, 23] width 22 height 10
click at [323, 22] on input "141" at bounding box center [334, 23] width 22 height 10
click at [323, 22] on input "142" at bounding box center [334, 23] width 22 height 10
click at [323, 22] on input "143" at bounding box center [334, 23] width 22 height 10
click at [323, 22] on input "144" at bounding box center [334, 23] width 22 height 10
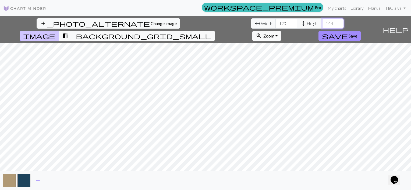
click at [323, 22] on input "145" at bounding box center [334, 23] width 22 height 10
click at [323, 22] on input "146" at bounding box center [334, 23] width 22 height 10
click at [323, 22] on input "147" at bounding box center [334, 23] width 22 height 10
click at [323, 22] on input "148" at bounding box center [334, 23] width 22 height 10
click at [323, 22] on input "149" at bounding box center [334, 23] width 22 height 10
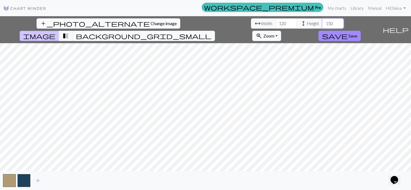
type input "150"
click at [323, 22] on input "150" at bounding box center [334, 23] width 22 height 10
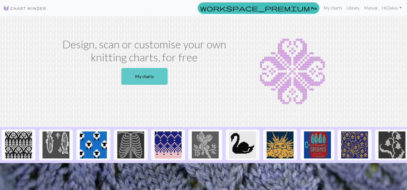
click at [152, 75] on link "My charts" at bounding box center [144, 76] width 46 height 17
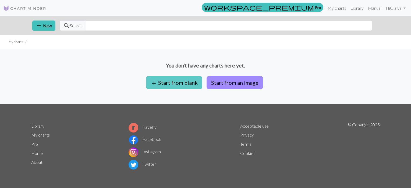
click at [175, 82] on button "add Start from blank" at bounding box center [174, 82] width 56 height 13
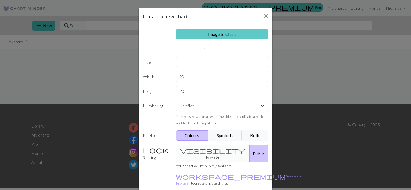
click at [211, 34] on link "Image to Chart" at bounding box center [222, 34] width 93 height 10
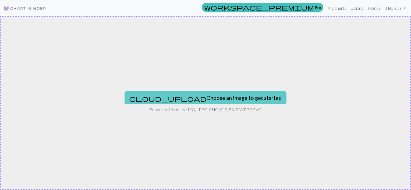
click at [195, 95] on button "cloud_upload Choose an image to get started" at bounding box center [206, 97] width 162 height 13
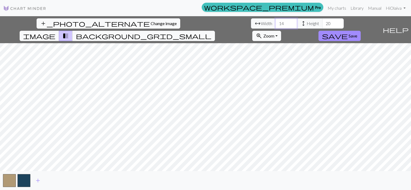
drag, startPoint x: 130, startPoint y: 24, endPoint x: 111, endPoint y: 25, distance: 19.4
click at [251, 25] on div "arrow_range Width 14 height Height 20" at bounding box center [297, 23] width 93 height 10
type input "120"
drag, startPoint x: 173, startPoint y: 23, endPoint x: 163, endPoint y: 23, distance: 10.5
click at [251, 23] on div "arrow_range Width 120 height Height 20" at bounding box center [297, 23] width 93 height 10
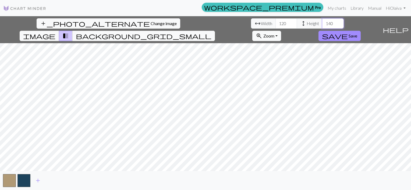
type input "140"
click at [55, 32] on span "image" at bounding box center [39, 36] width 32 height 8
click at [257, 171] on div "add_photo_alternate Change image arrow_range Width 120 height Height 140 image …" at bounding box center [205, 102] width 411 height 173
click at [358, 33] on span "Save" at bounding box center [353, 35] width 9 height 5
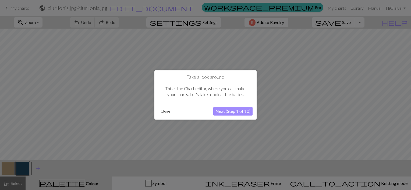
click at [165, 113] on button "Close" at bounding box center [166, 111] width 14 height 8
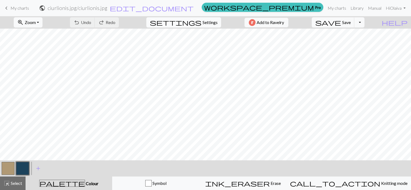
click at [205, 22] on span "Settings" at bounding box center [210, 22] width 15 height 6
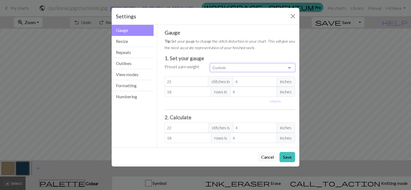
click at [291, 67] on select "Custom Square Lace Light Fingering Fingering Sport Double knit Worsted Aran Bul…" at bounding box center [252, 67] width 85 height 8
click at [124, 40] on button "Resize" at bounding box center [133, 41] width 42 height 11
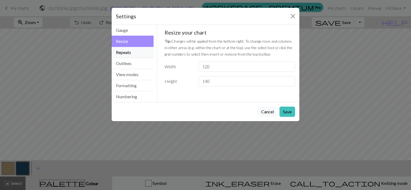
click at [125, 52] on button "Repeats" at bounding box center [133, 52] width 42 height 11
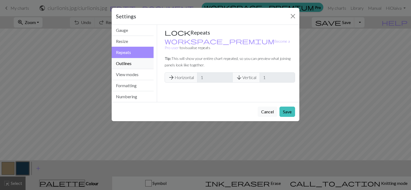
click at [130, 62] on button "Outlines" at bounding box center [133, 63] width 42 height 11
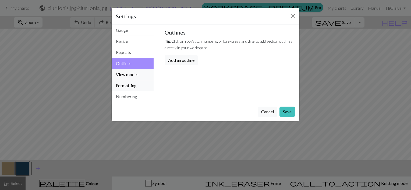
drag, startPoint x: 134, startPoint y: 72, endPoint x: 140, endPoint y: 88, distance: 17.2
click at [133, 73] on button "View modes" at bounding box center [133, 74] width 42 height 11
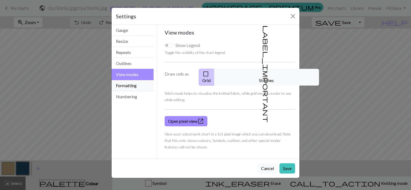
drag, startPoint x: 134, startPoint y: 85, endPoint x: 141, endPoint y: 98, distance: 14.9
click at [134, 86] on button "Formatting" at bounding box center [133, 85] width 42 height 11
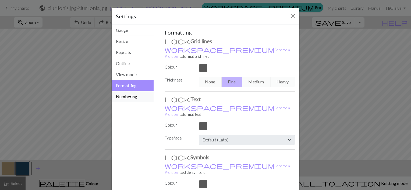
click at [136, 97] on button "Numbering" at bounding box center [133, 96] width 42 height 11
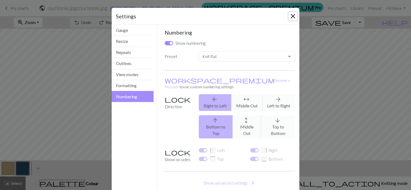
click at [290, 16] on button "Close" at bounding box center [293, 16] width 9 height 9
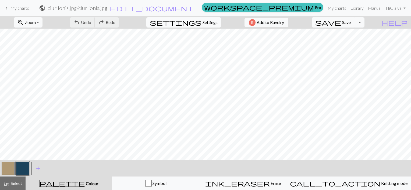
click at [203, 22] on span "Settings" at bounding box center [210, 22] width 15 height 6
select select "flat"
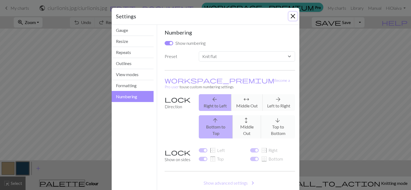
click at [289, 15] on button "Close" at bounding box center [293, 16] width 9 height 9
